Goal: Task Accomplishment & Management: Use online tool/utility

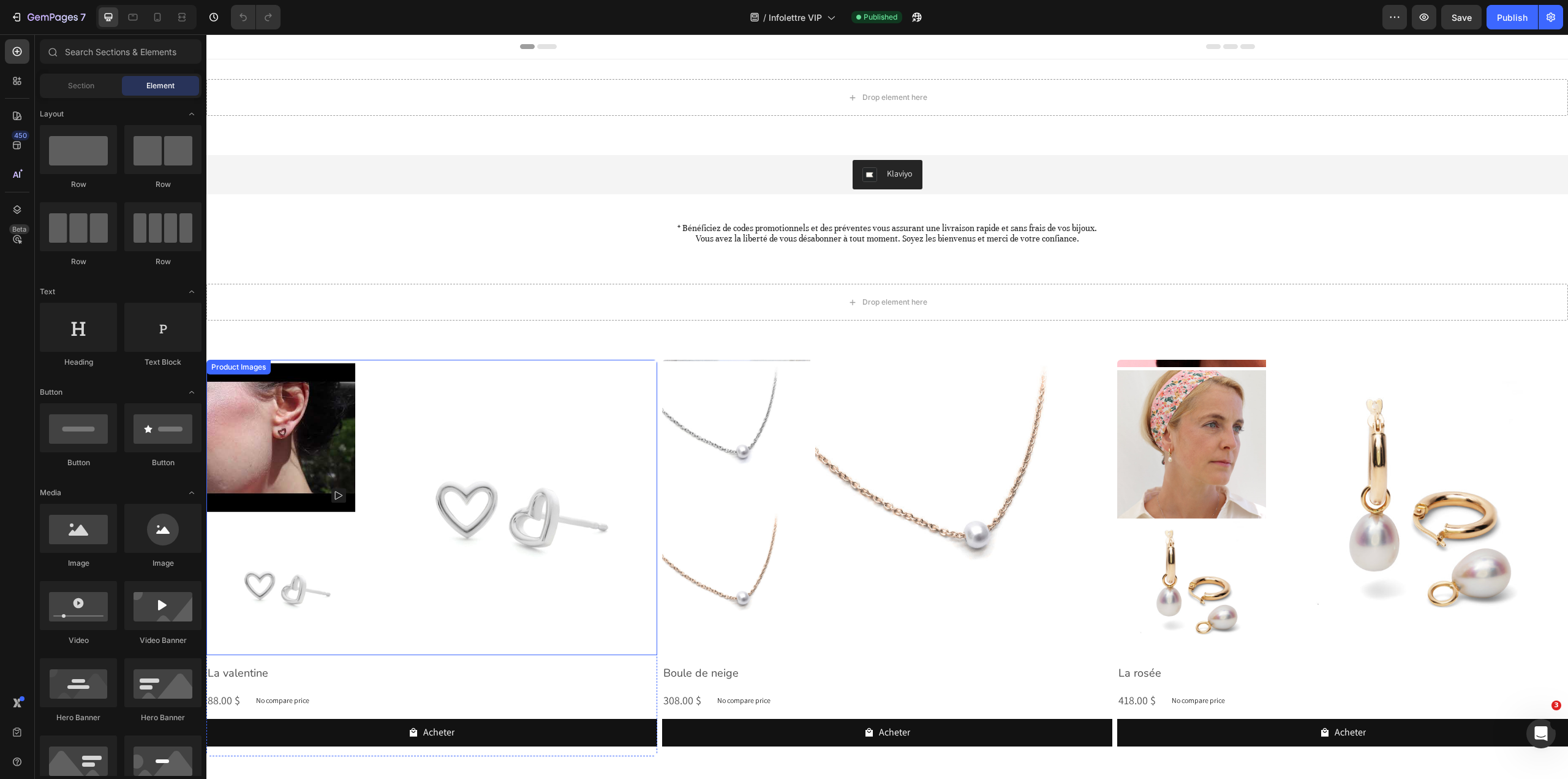
click at [524, 409] on img at bounding box center [509, 508] width 297 height 297
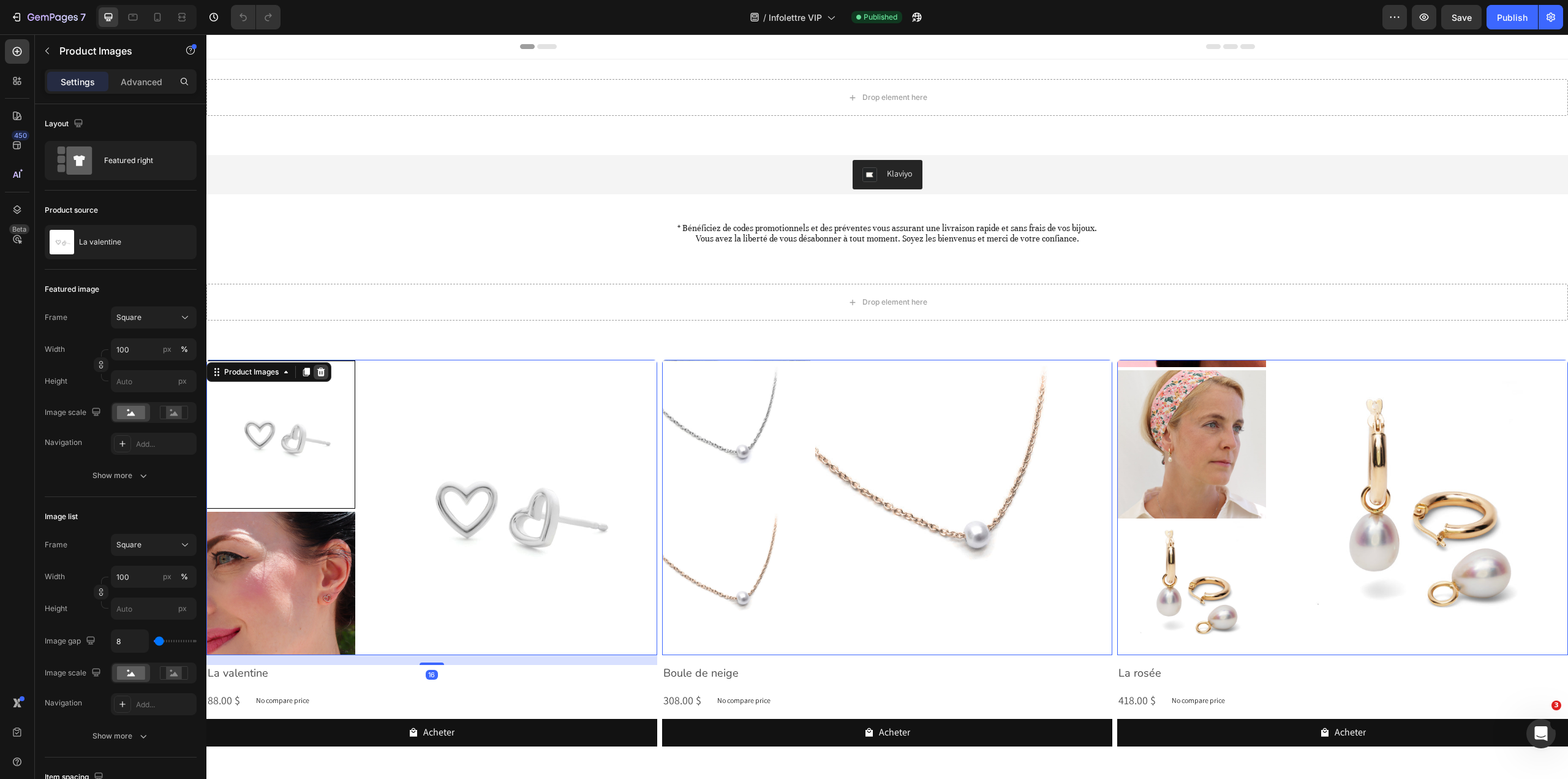
click at [321, 379] on div at bounding box center [321, 371] width 15 height 15
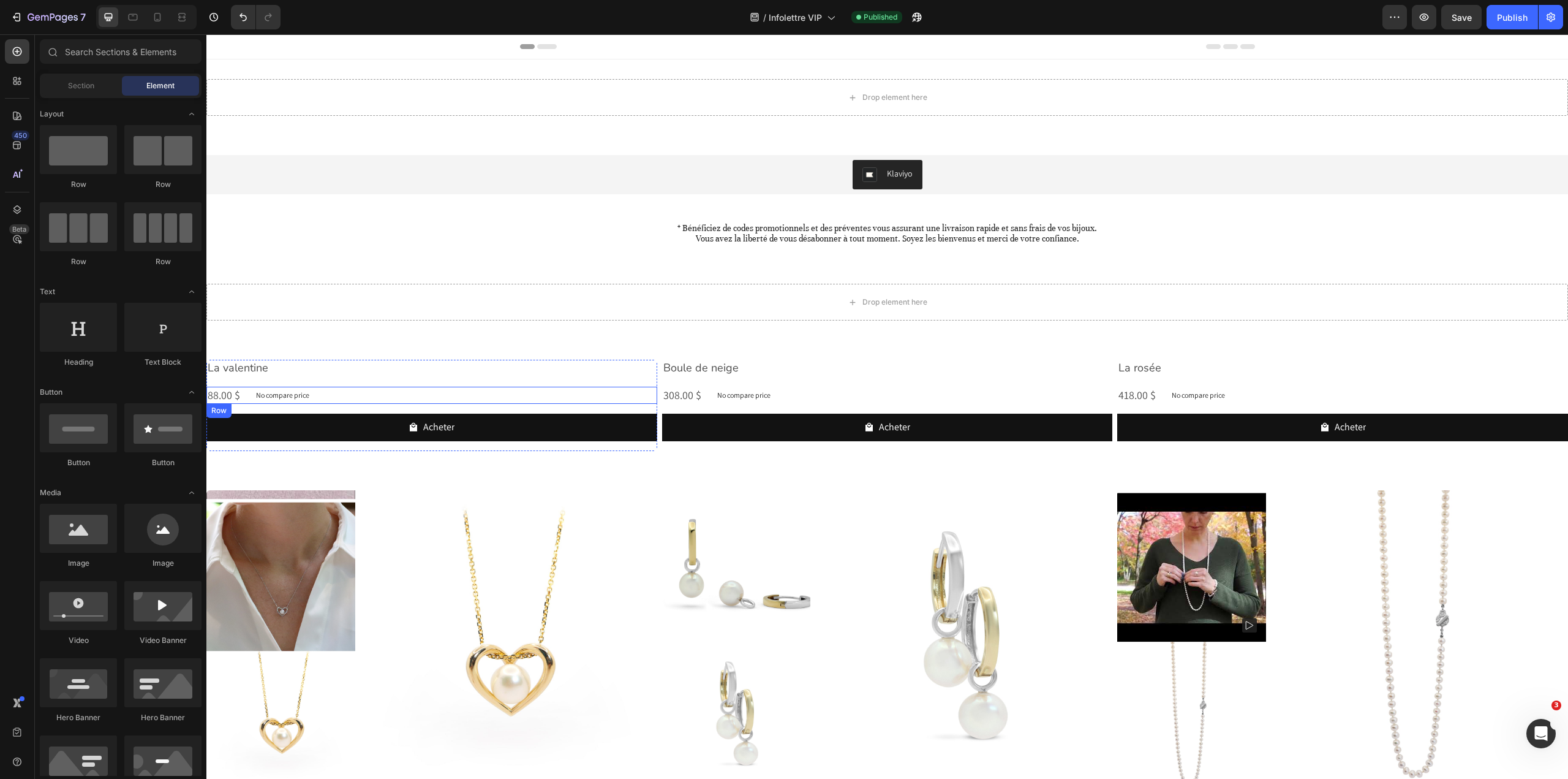
click at [494, 388] on div "88.00 $ Product Price Product Price No compare price Product Price Row" at bounding box center [432, 395] width 451 height 17
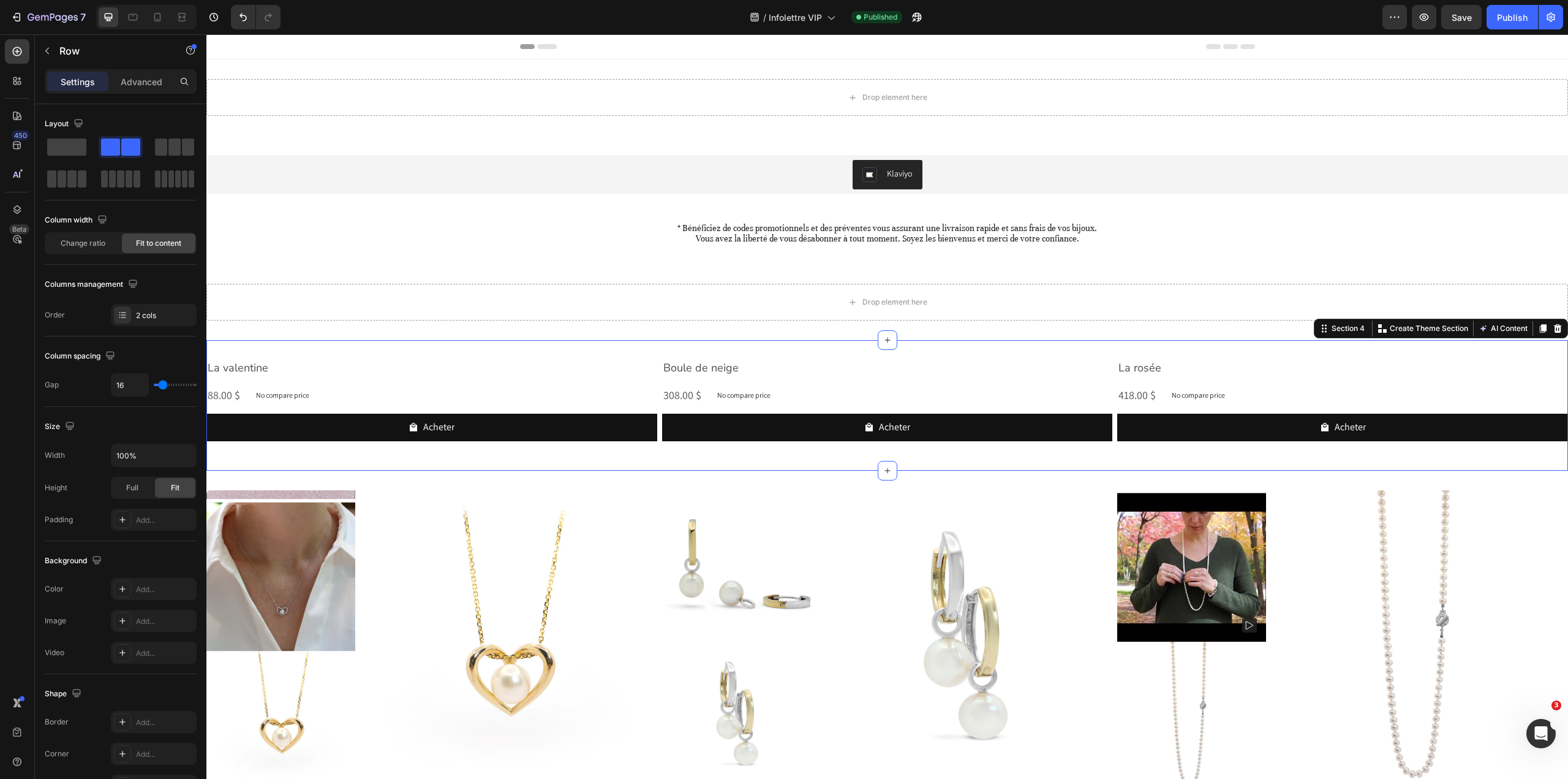
click at [495, 359] on div "La valentine Product Title 88.00 $ Product Price Product Price No compare price…" at bounding box center [888, 405] width 1362 height 130
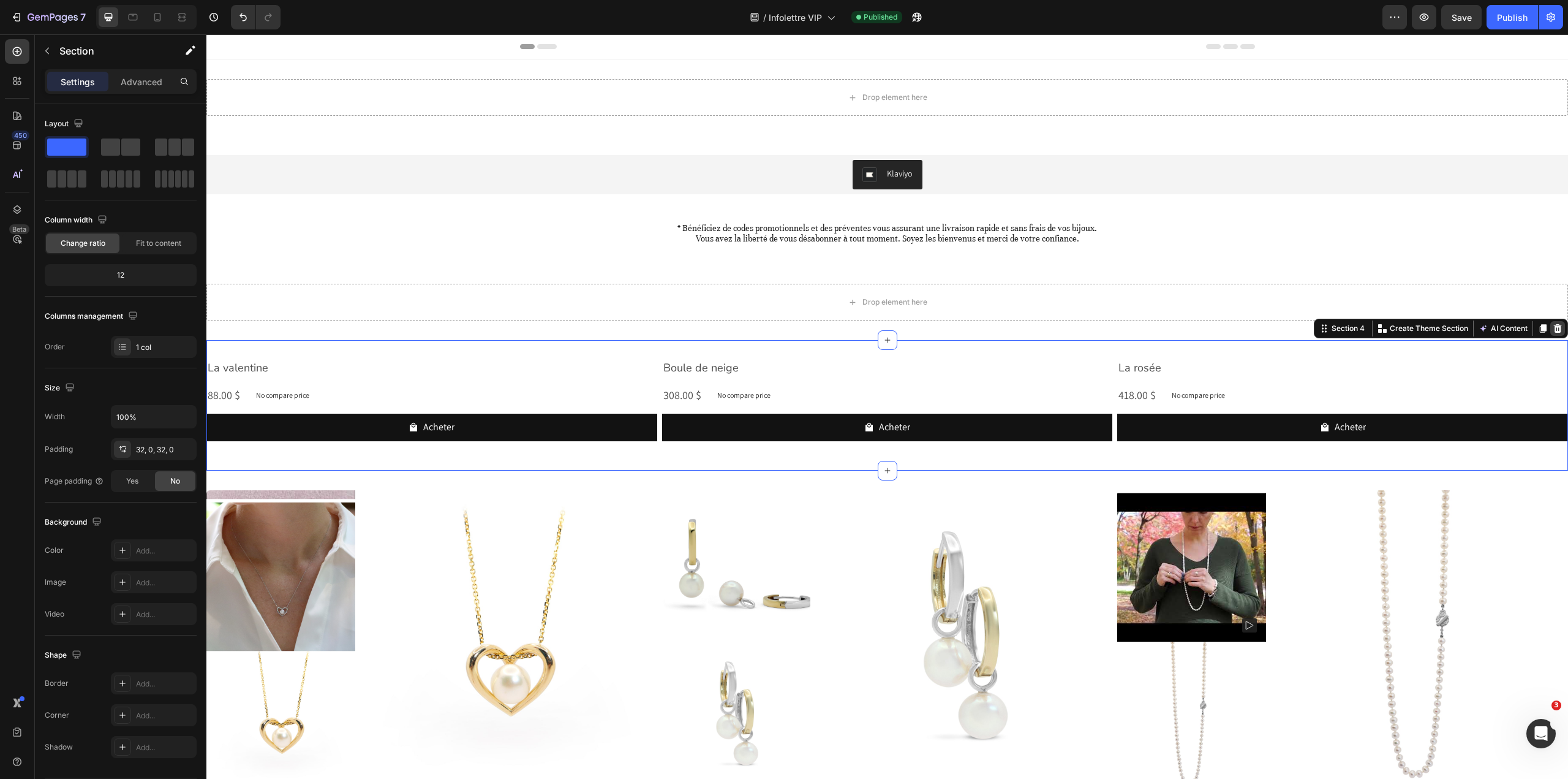
click at [1553, 323] on icon at bounding box center [1558, 328] width 10 height 10
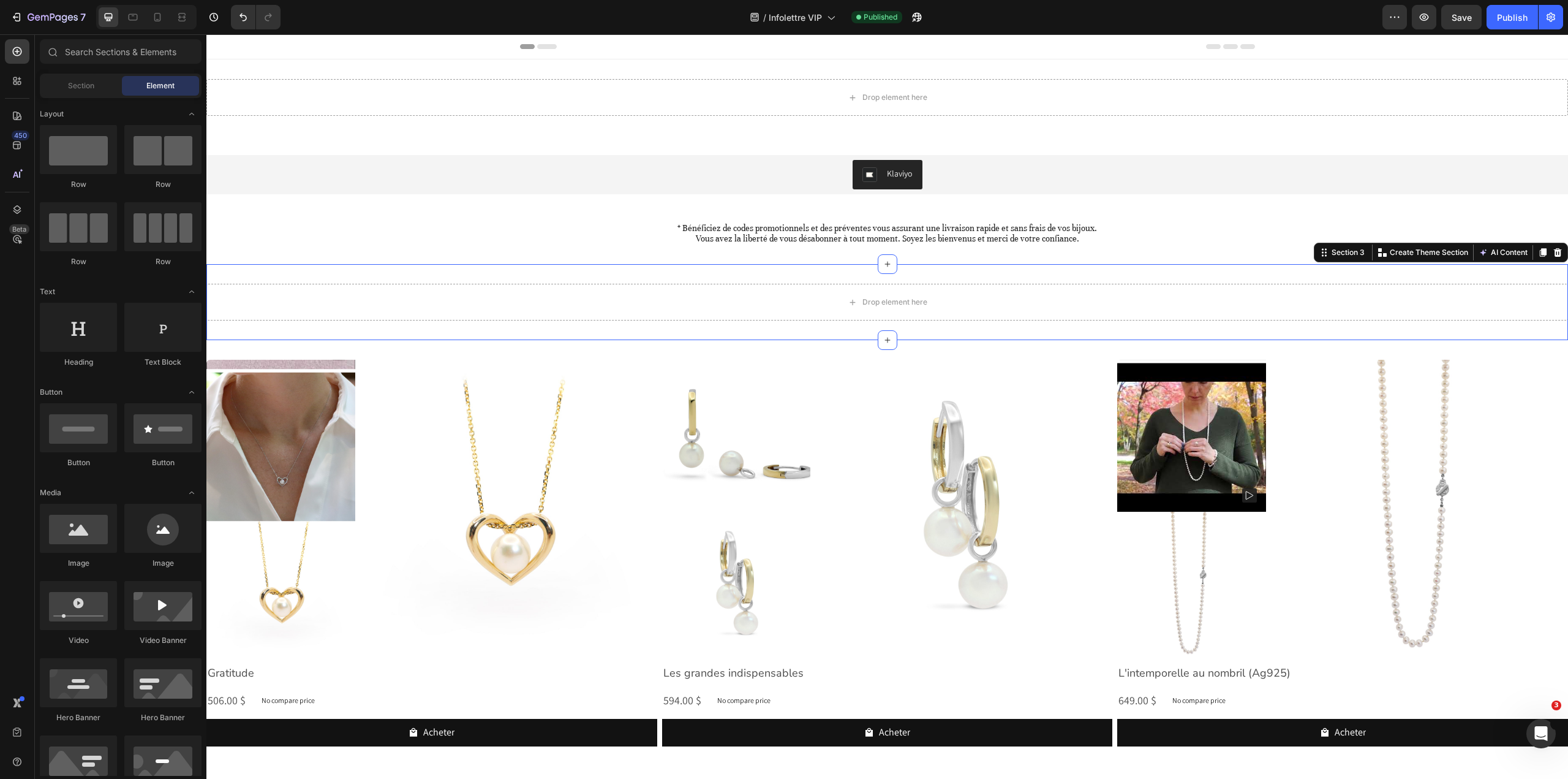
click at [1476, 339] on div "Drop element here Section 3 You can create reusable sections Create Theme Secti…" at bounding box center [888, 302] width 1362 height 76
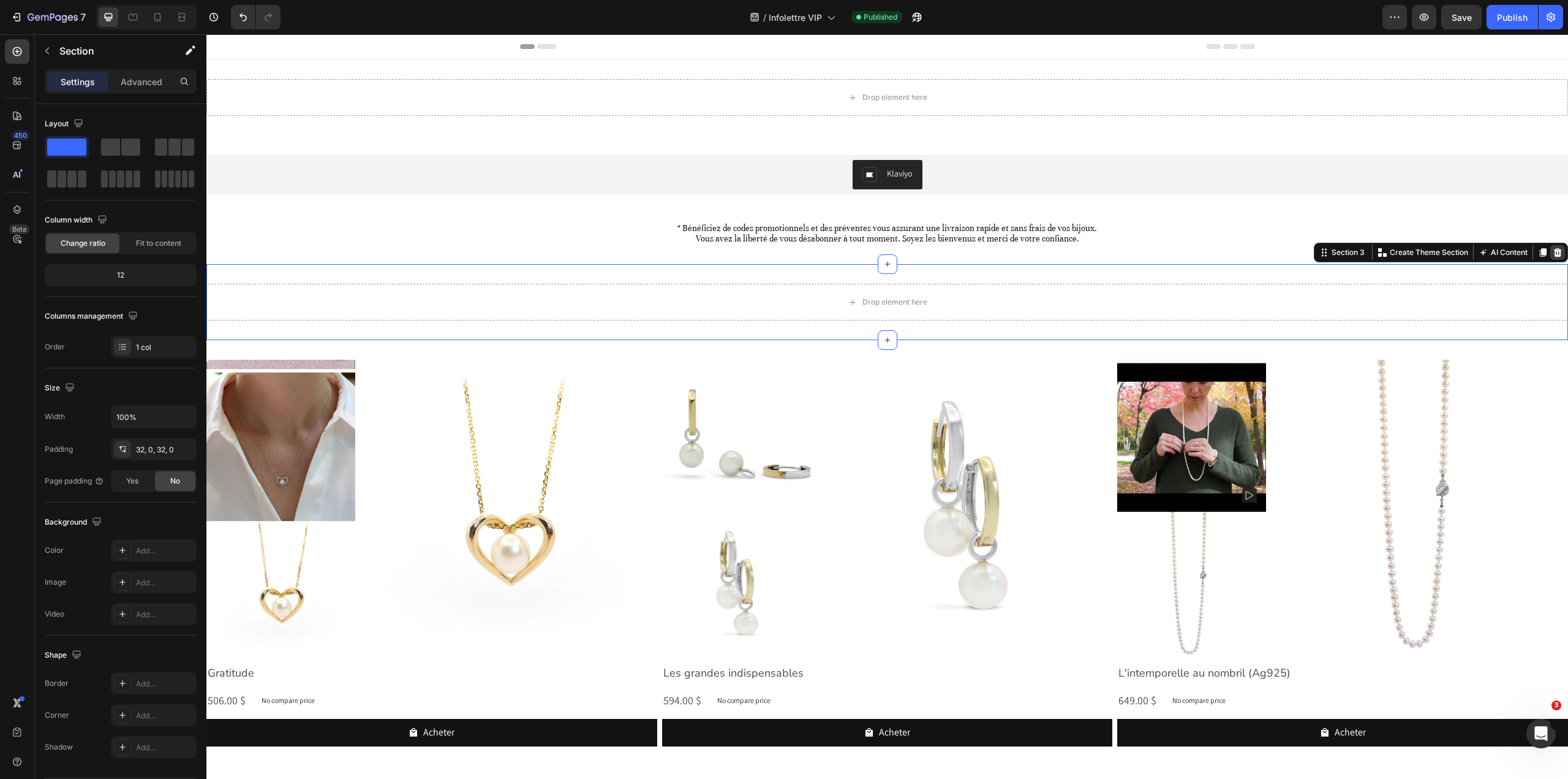
click at [1553, 253] on icon at bounding box center [1558, 253] width 10 height 10
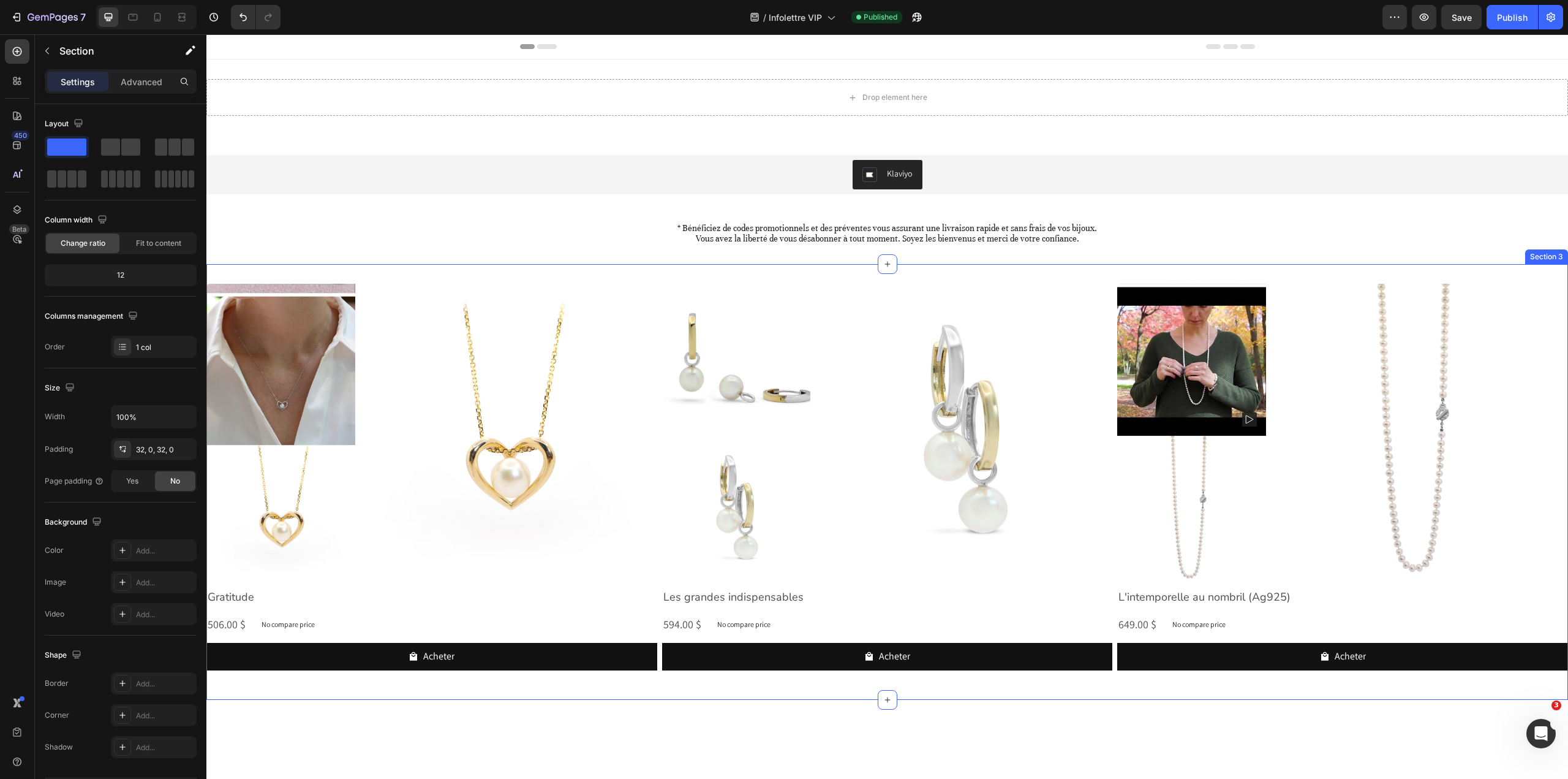
click at [1271, 274] on div "Product Images Gratitude Product Title 506.00 $ Product Price Product Price No …" at bounding box center [888, 482] width 1362 height 435
click at [1553, 253] on icon at bounding box center [1558, 253] width 10 height 10
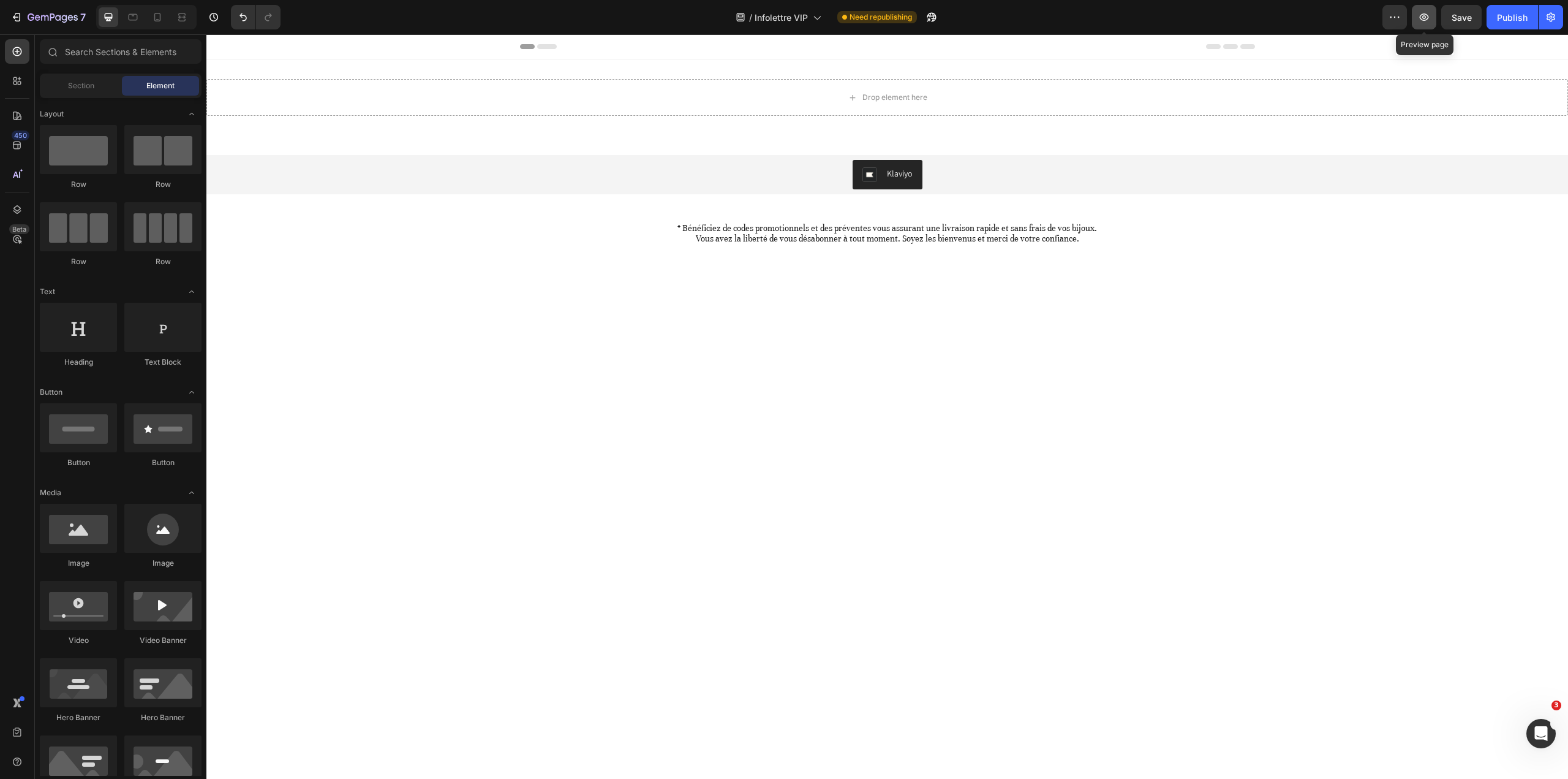
click at [1417, 19] on button "button" at bounding box center [1424, 17] width 24 height 24
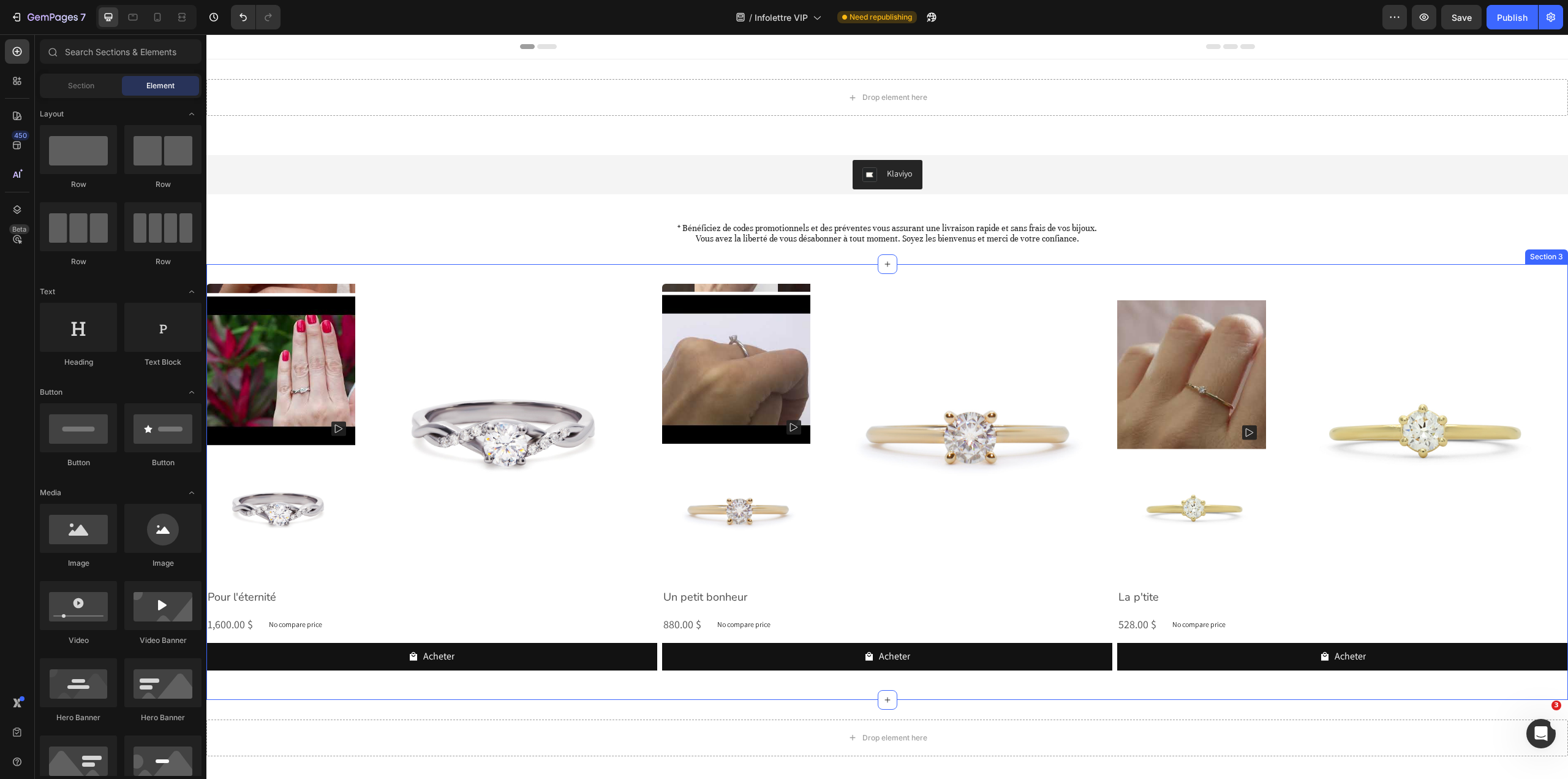
click at [1534, 261] on div "Section 3" at bounding box center [1547, 256] width 43 height 15
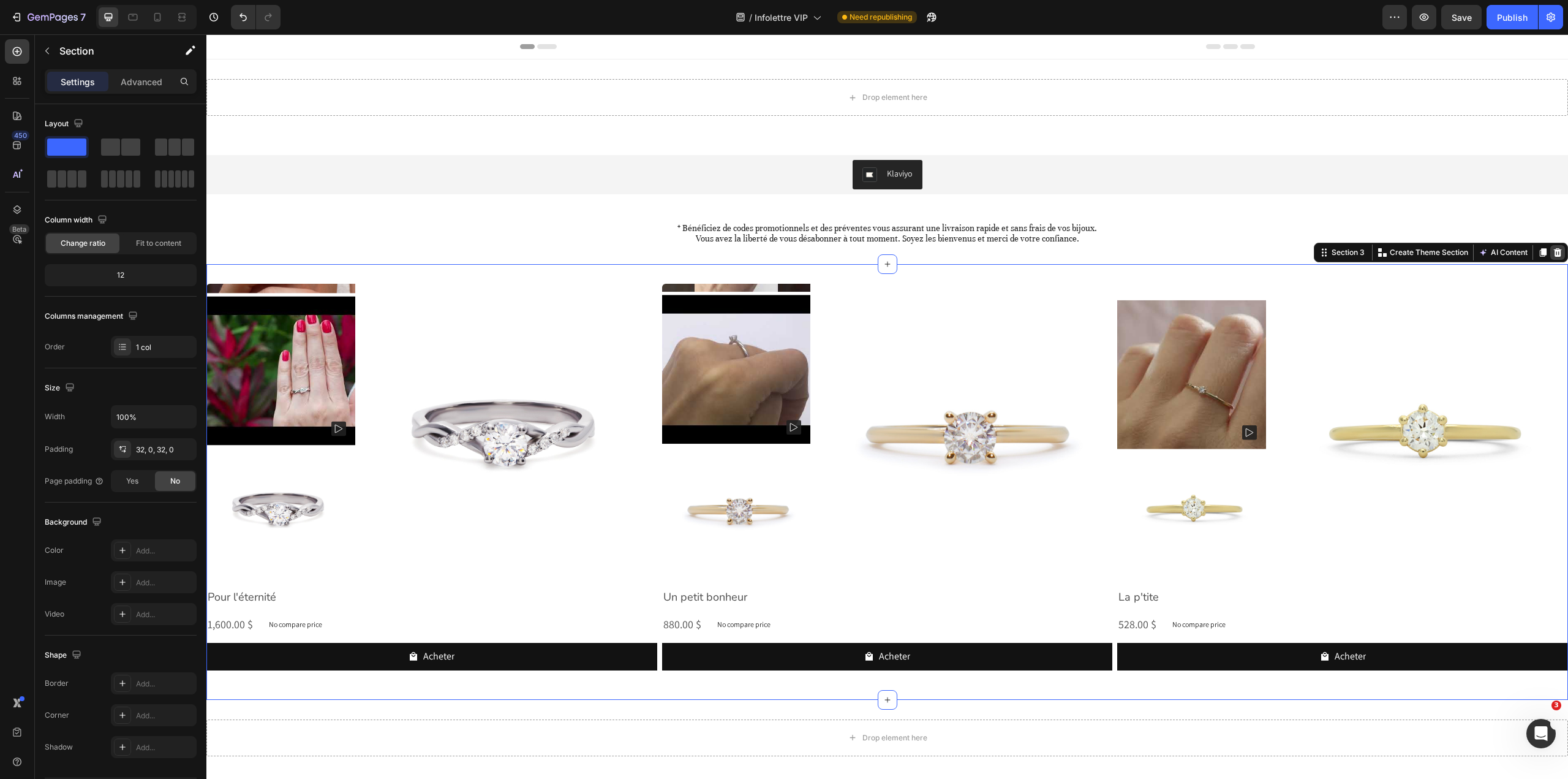
click at [1554, 252] on icon at bounding box center [1558, 252] width 8 height 9
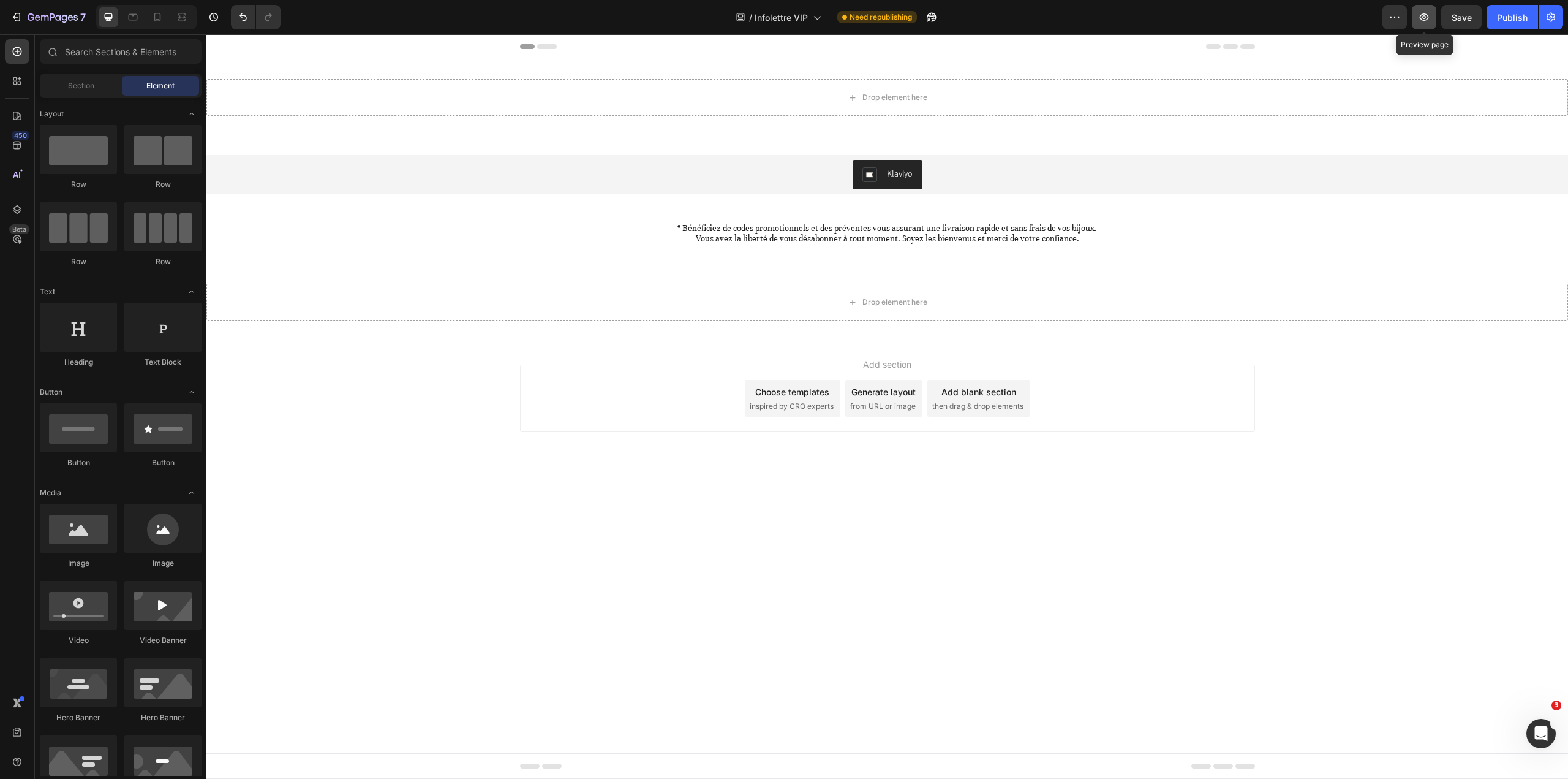
click at [1425, 13] on icon "button" at bounding box center [1424, 17] width 13 height 13
click at [1518, 26] on button "Publish" at bounding box center [1512, 17] width 51 height 24
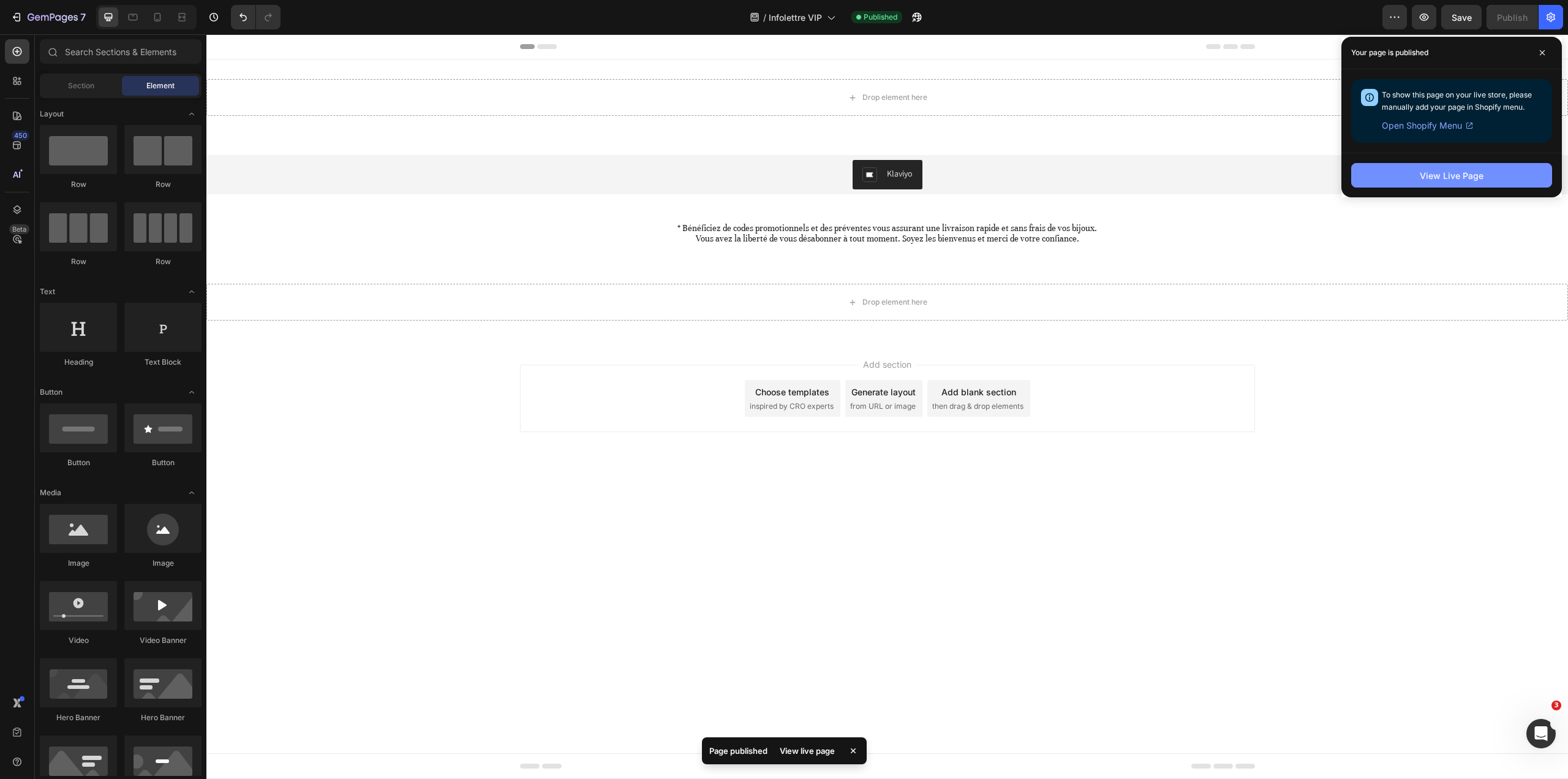
click at [1489, 174] on button "View Live Page" at bounding box center [1451, 175] width 201 height 24
